Goal: Task Accomplishment & Management: Use online tool/utility

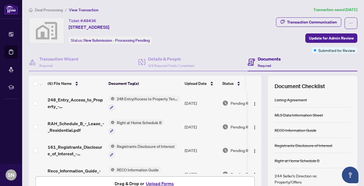
scroll to position [18, 0]
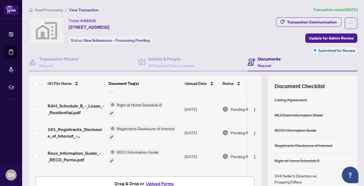
click at [213, 24] on div "Ticket #: 48436 [STREET_ADDRESS] Status: New Submission - Processing Pending" at bounding box center [121, 30] width 184 height 27
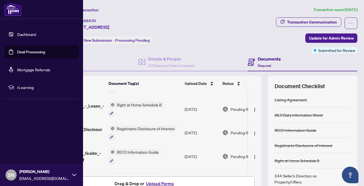
click at [24, 35] on link "Dashboard" at bounding box center [26, 34] width 19 height 5
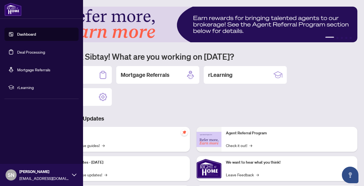
click at [26, 54] on link "Deal Processing" at bounding box center [31, 52] width 28 height 5
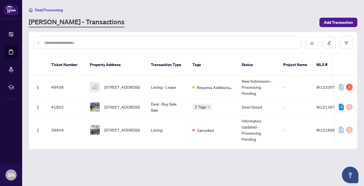
click at [198, 12] on div "Deal Processing" at bounding box center [193, 10] width 329 height 6
click at [118, 104] on span "[STREET_ADDRESS]" at bounding box center [121, 107] width 35 height 6
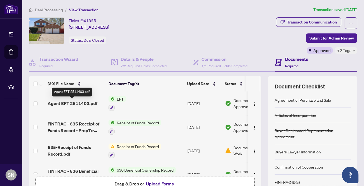
click at [83, 104] on span "Agent EFT 2511403.pdf" at bounding box center [73, 103] width 50 height 7
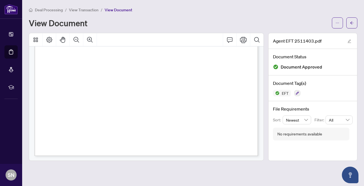
scroll to position [182, 0]
click at [243, 40] on icon "Print" at bounding box center [243, 40] width 7 height 7
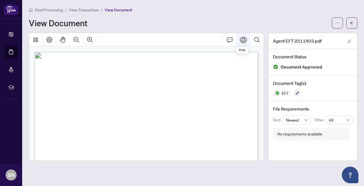
click at [242, 39] on icon "Print" at bounding box center [243, 40] width 7 height 6
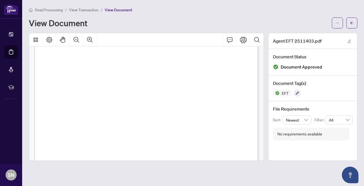
scroll to position [115, 0]
